Goal: Information Seeking & Learning: Learn about a topic

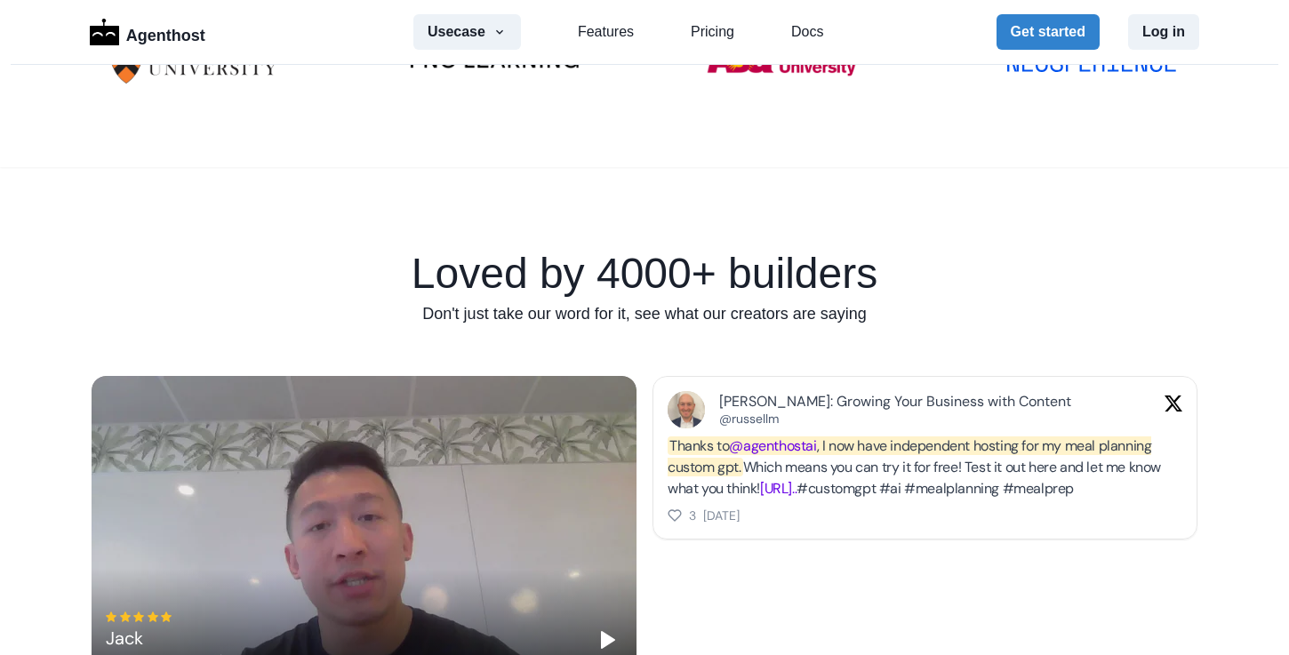
scroll to position [972, 0]
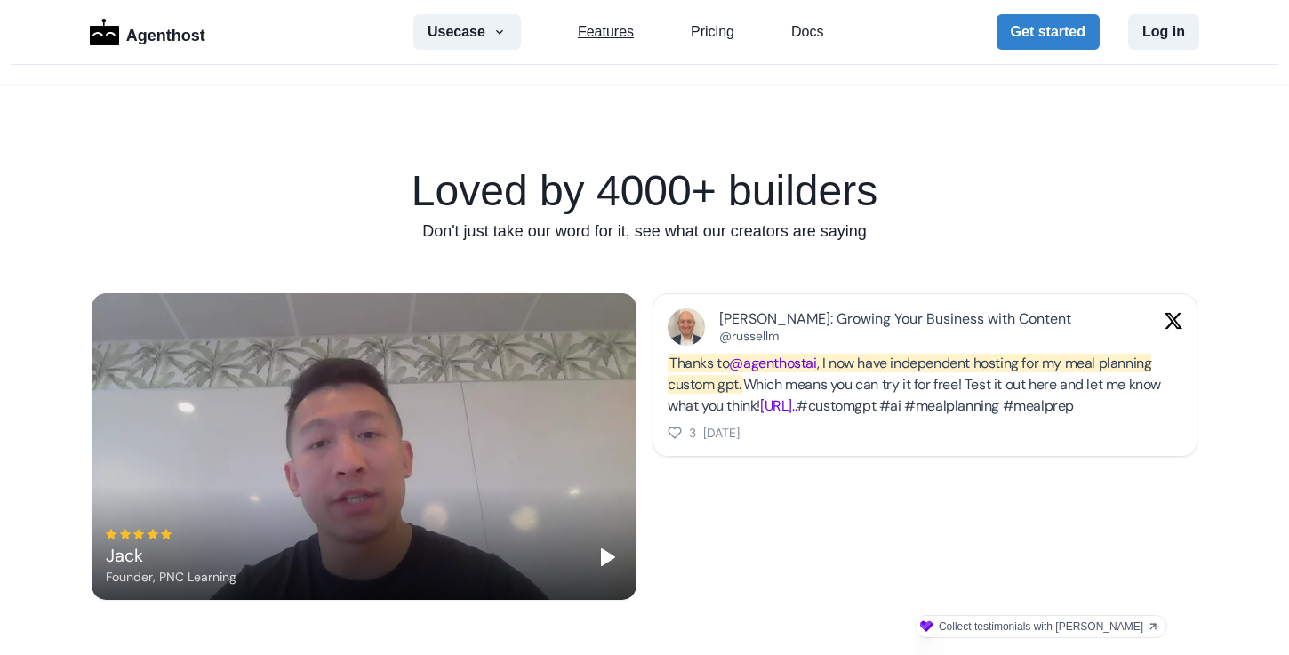
click at [609, 36] on link "Features" at bounding box center [606, 31] width 56 height 21
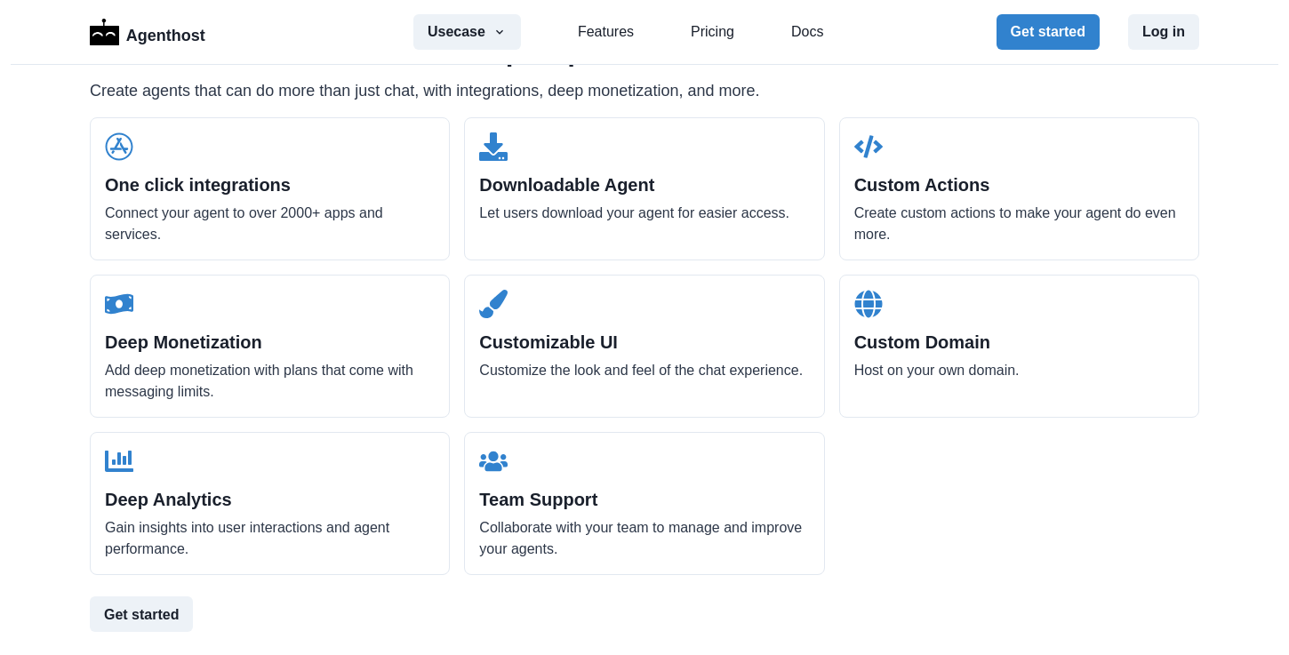
scroll to position [1675, 0]
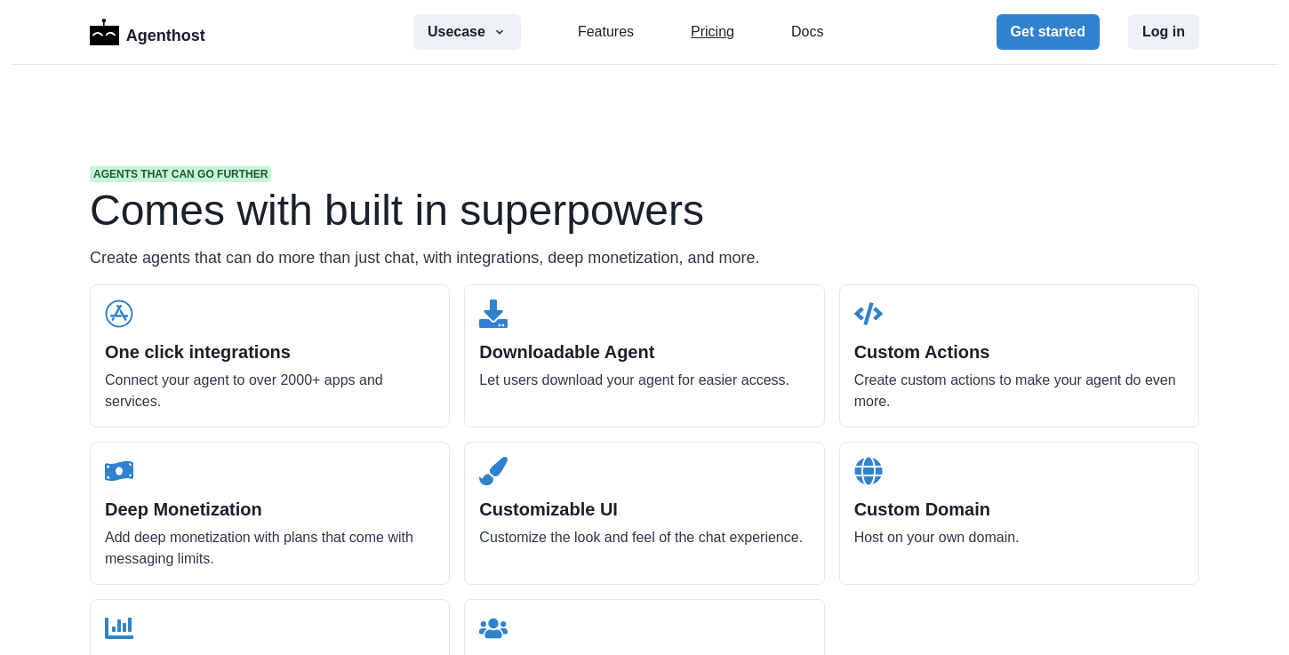
click at [707, 42] on link "Pricing" at bounding box center [713, 31] width 44 height 21
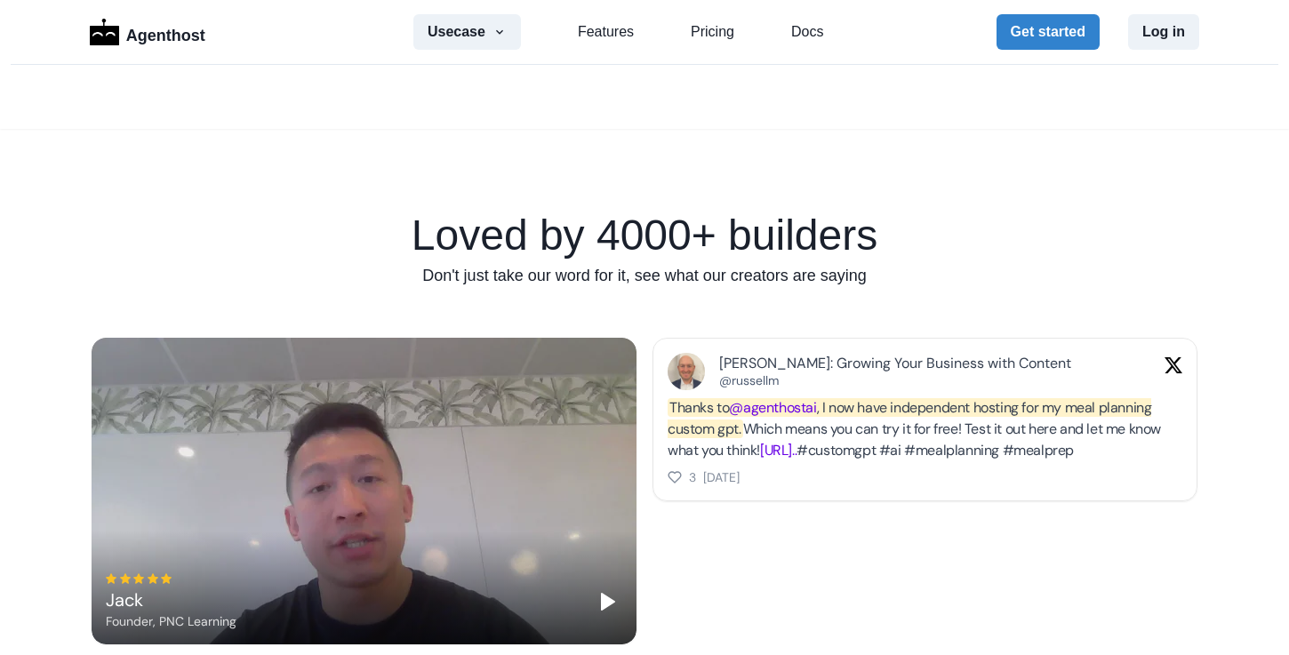
scroll to position [625, 0]
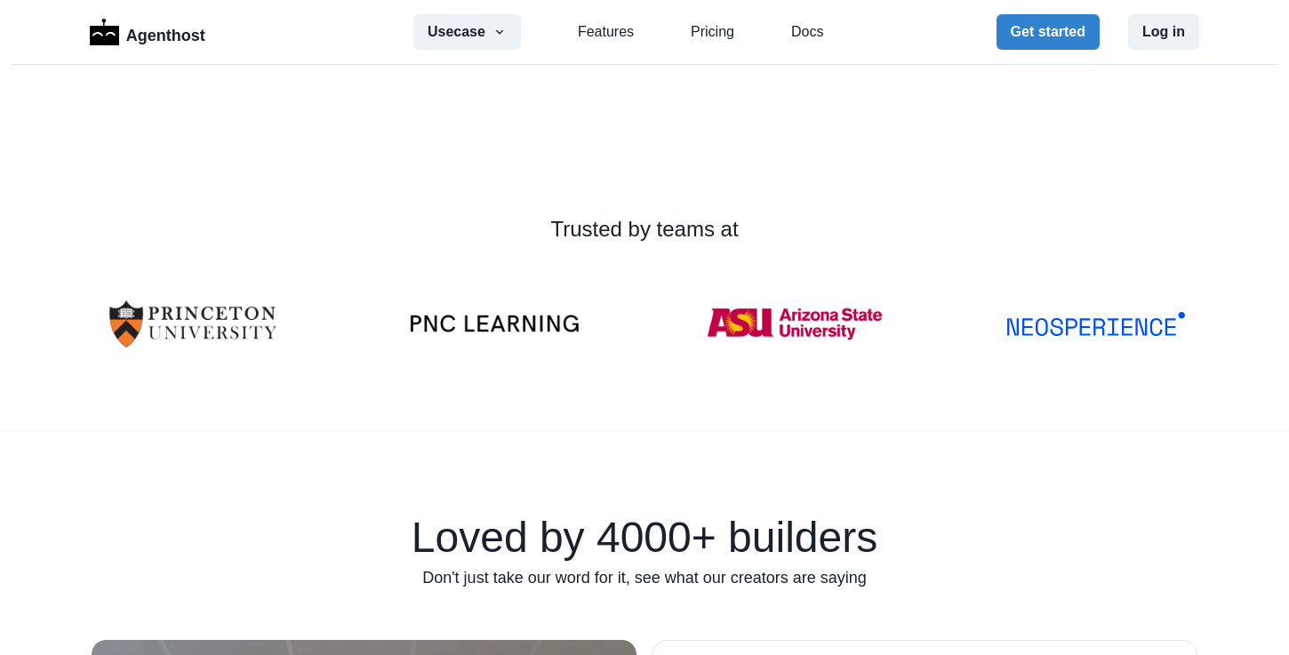
click at [621, 44] on div "Usecase AI SaaS Customer Support SMS Chatbot Sales Marketing Education Features…" at bounding box center [618, 32] width 410 height 36
click at [507, 28] on button "Usecase" at bounding box center [467, 32] width 108 height 36
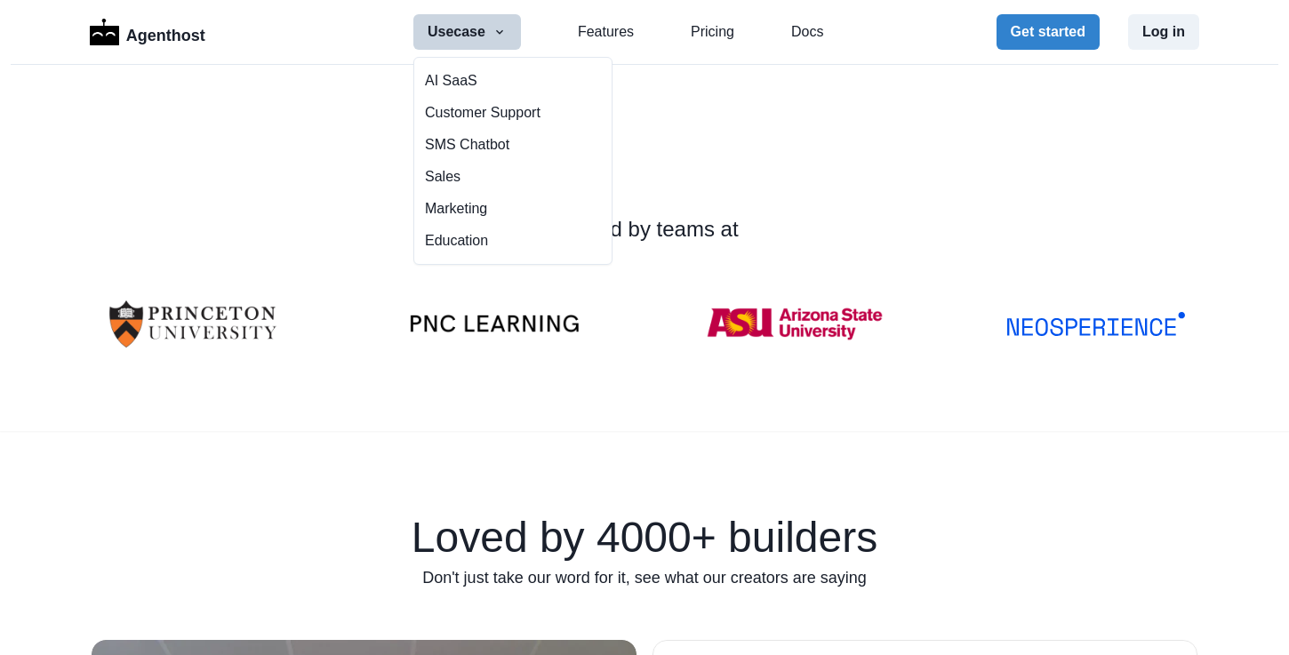
click at [602, 13] on div "Agenthost Usecase AI SaaS Customer Support SMS Chatbot Sales Marketing Educatio…" at bounding box center [645, 32] width 1110 height 64
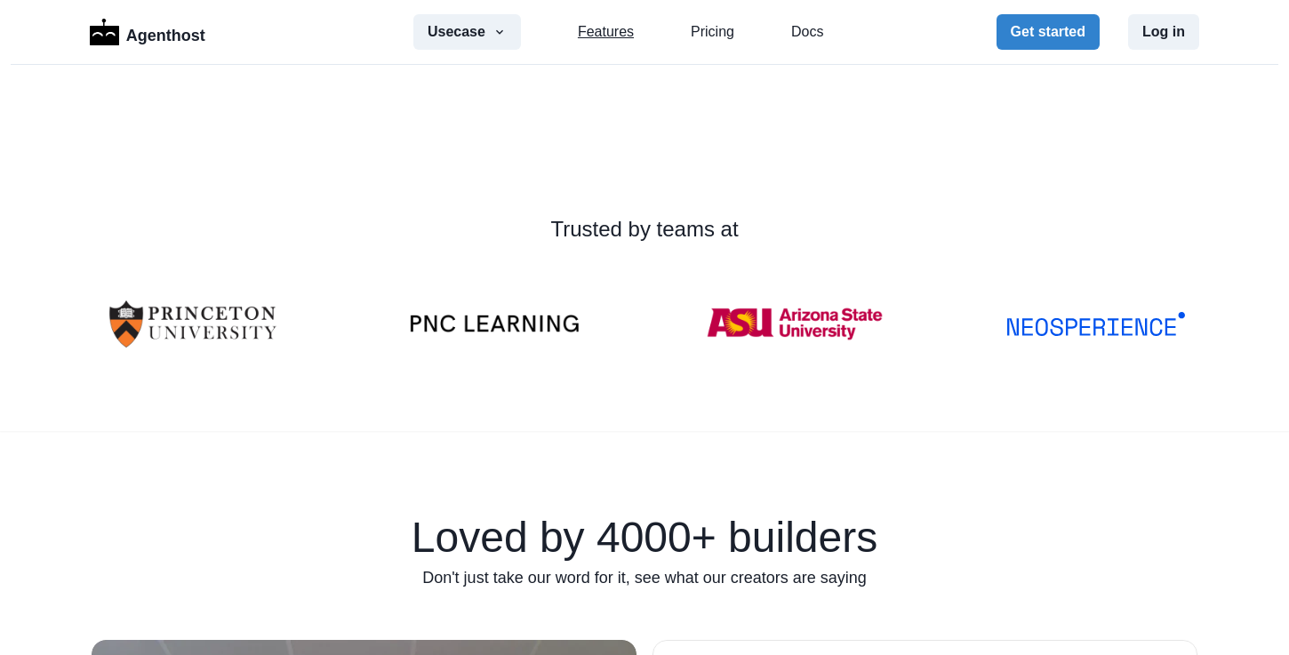
click at [602, 28] on link "Features" at bounding box center [606, 31] width 56 height 21
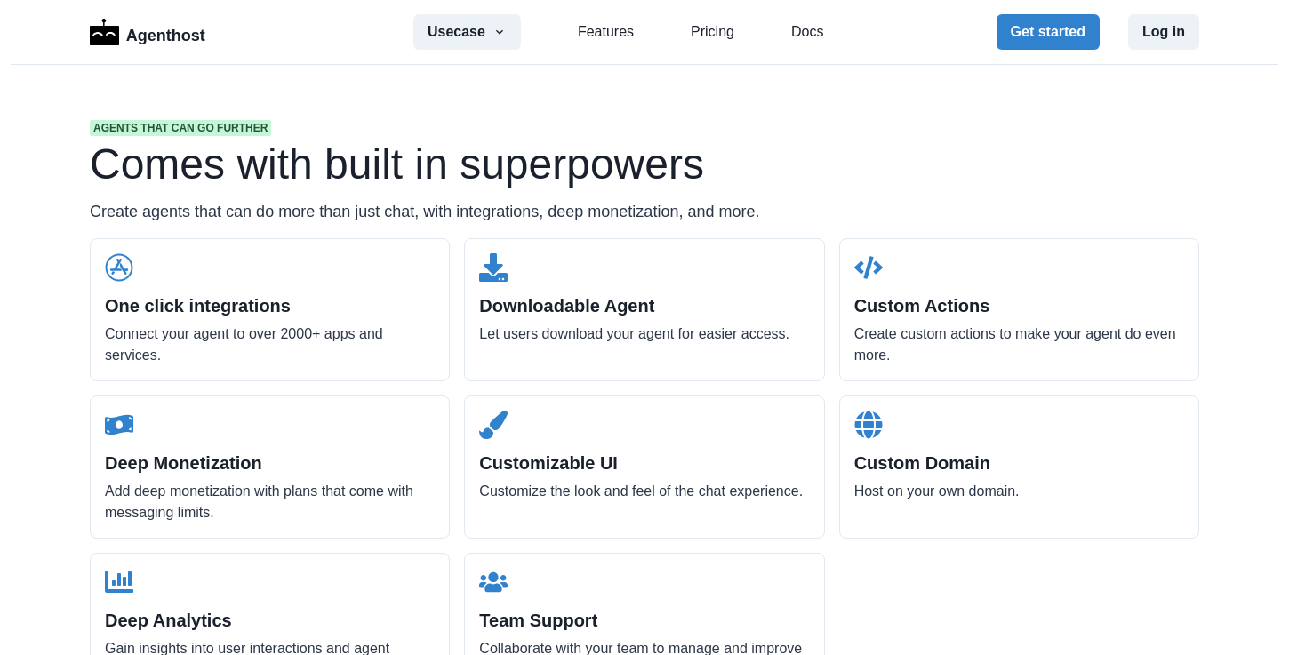
scroll to position [1726, 0]
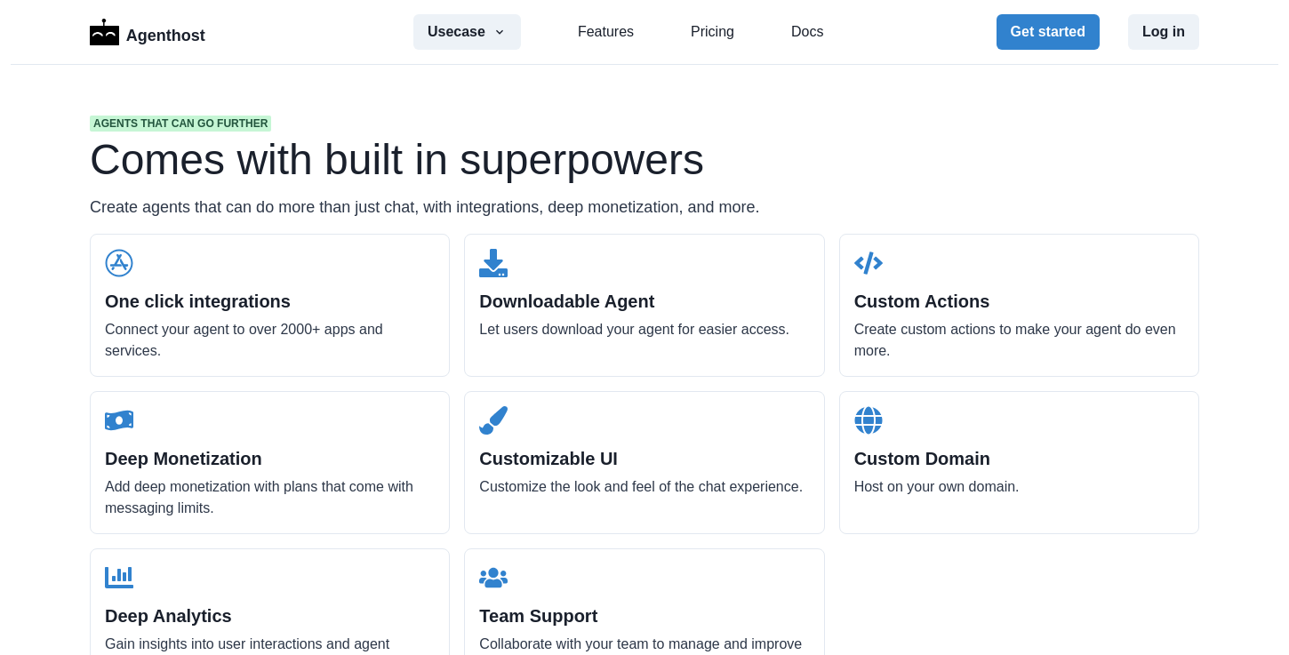
click at [265, 323] on p "Connect your agent to over 2000+ apps and services." at bounding box center [270, 340] width 330 height 43
click at [158, 277] on div "One click integrations Connect your agent to over 2000+ apps and services." at bounding box center [270, 305] width 360 height 143
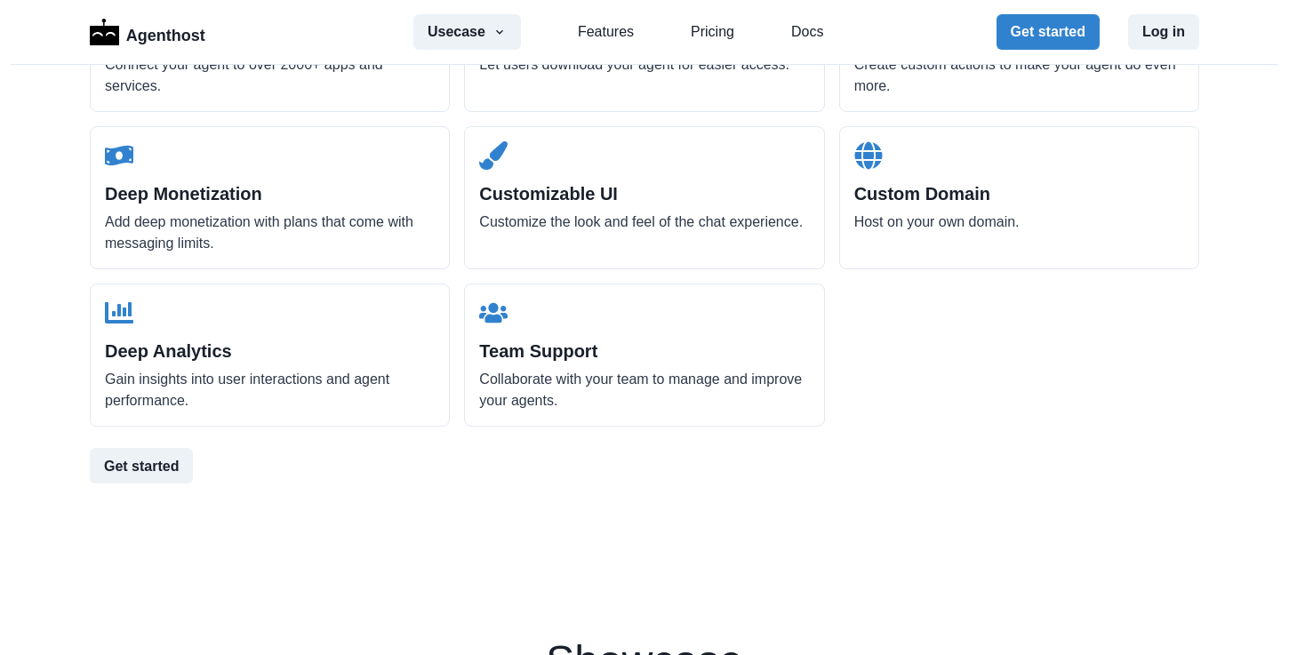
scroll to position [2015, 0]
